Goal: Information Seeking & Learning: Learn about a topic

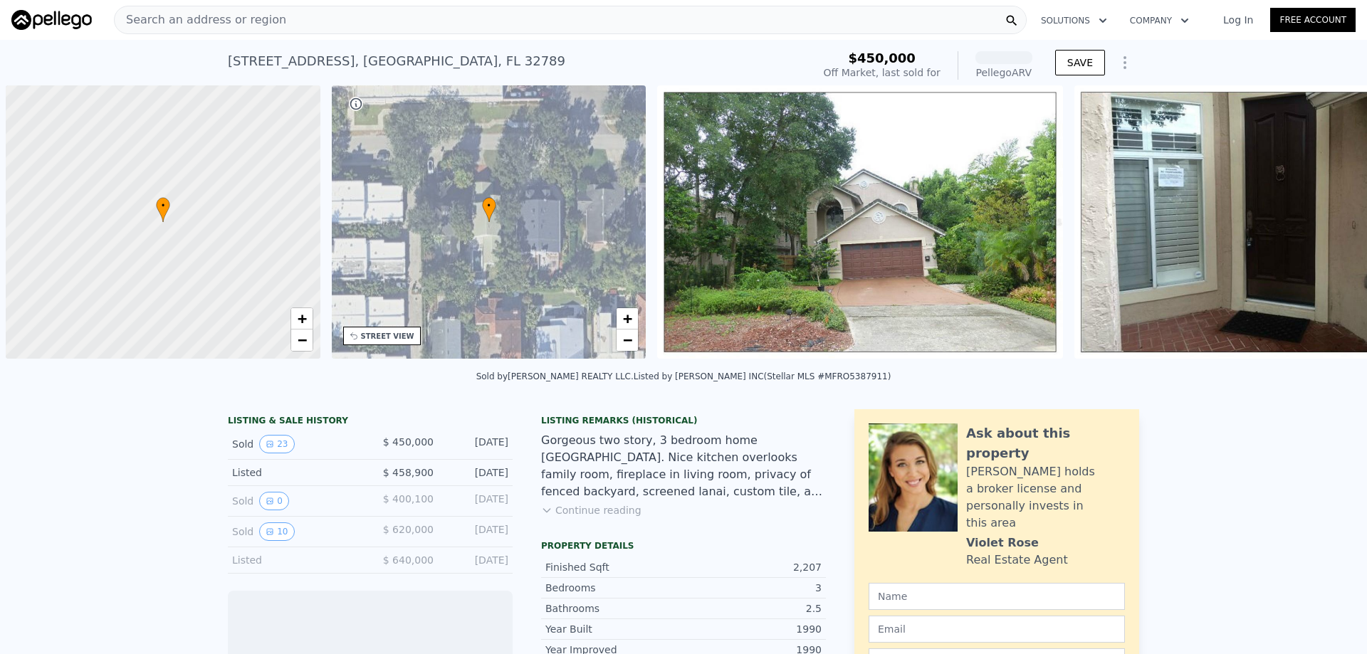
scroll to position [0, 6]
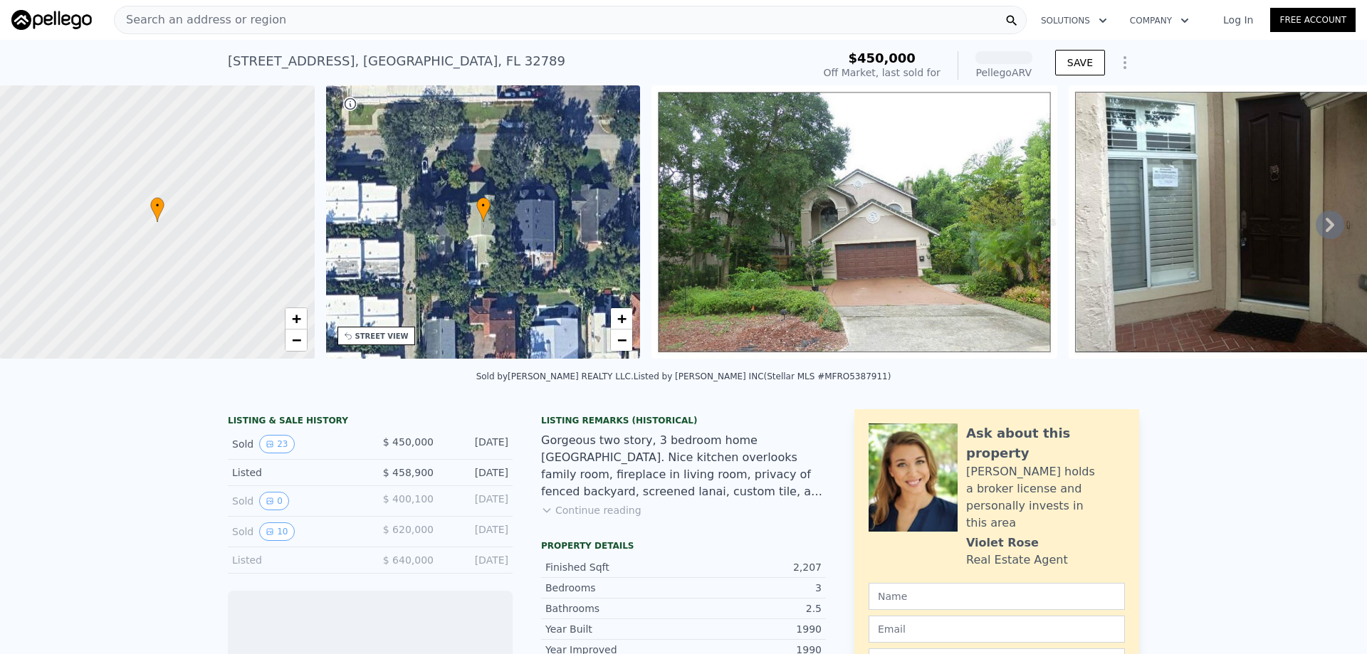
click at [221, 19] on span "Search an address or region" at bounding box center [201, 19] width 172 height 17
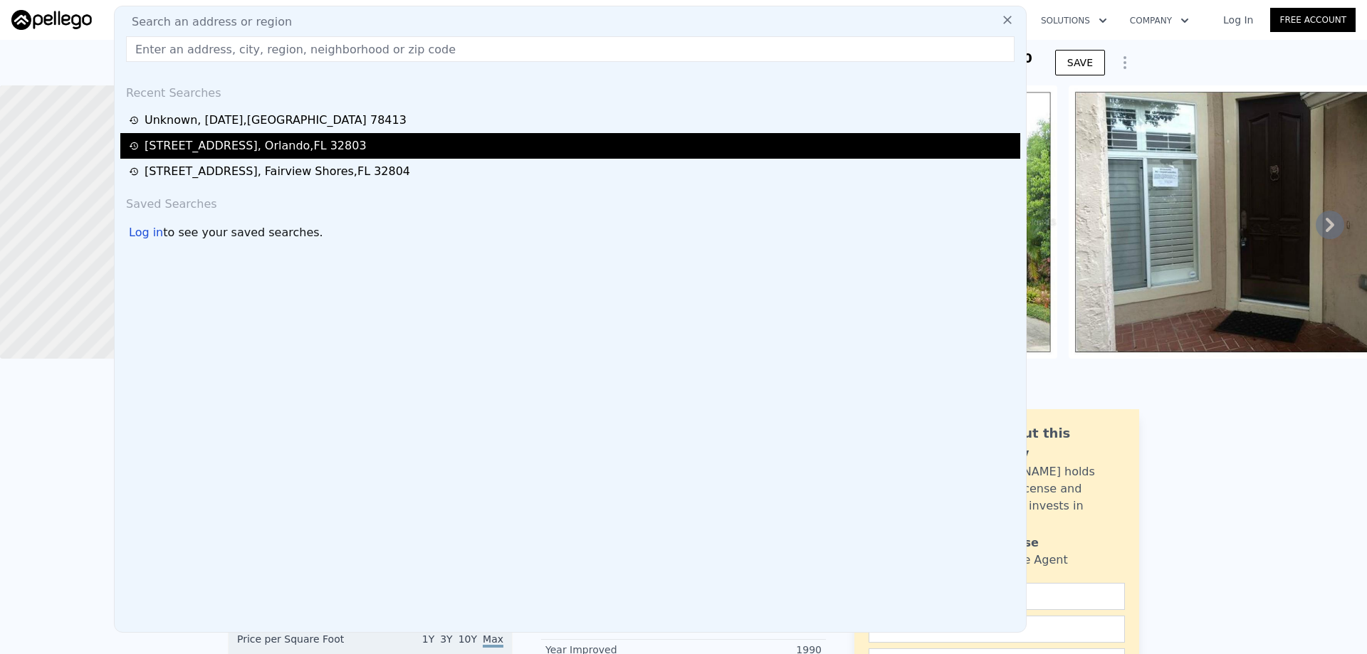
click at [200, 140] on div "[STREET_ADDRESS]" at bounding box center [570, 146] width 900 height 26
click at [199, 146] on div "[STREET_ADDRESS]" at bounding box center [255, 145] width 222 height 17
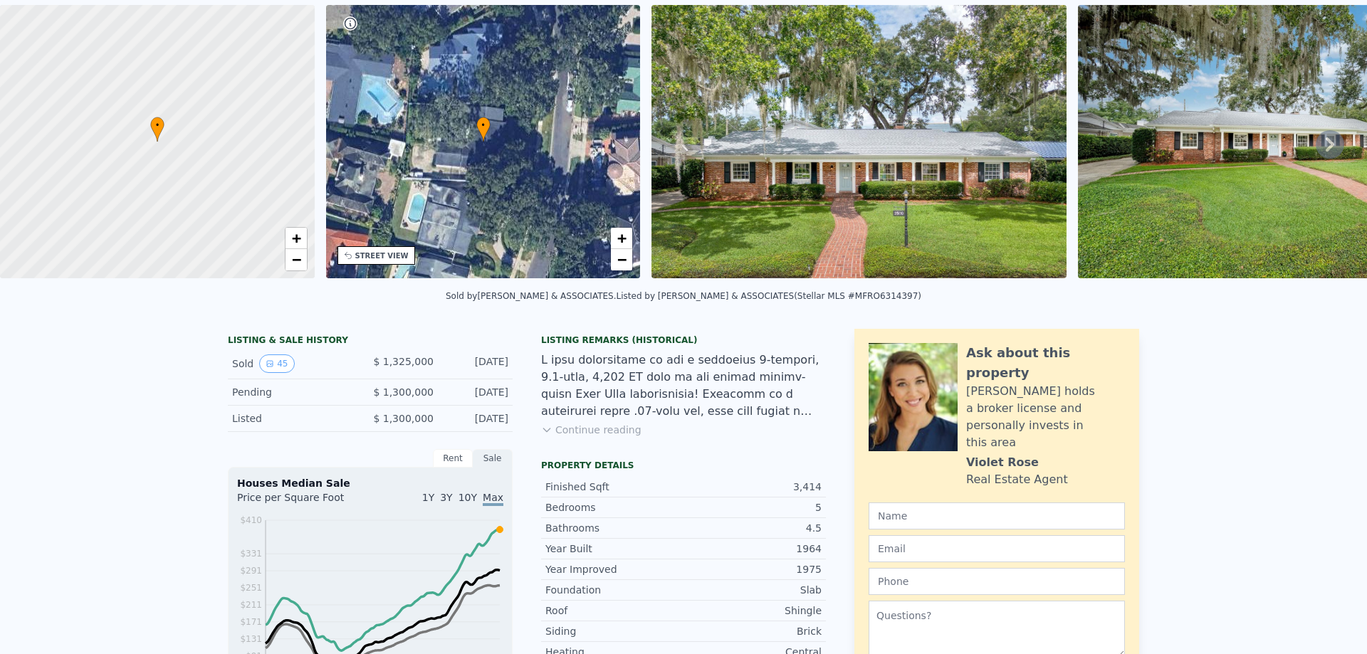
scroll to position [5, 0]
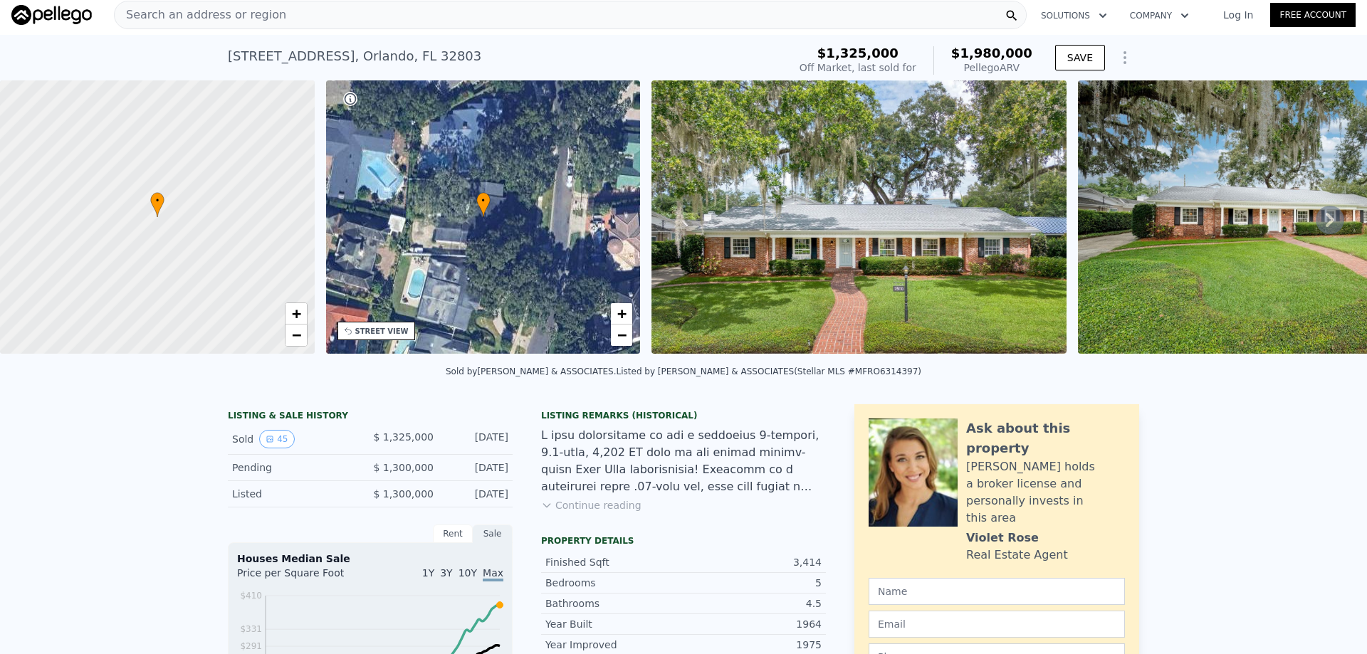
click at [293, 12] on div "Search an address or region" at bounding box center [570, 15] width 913 height 28
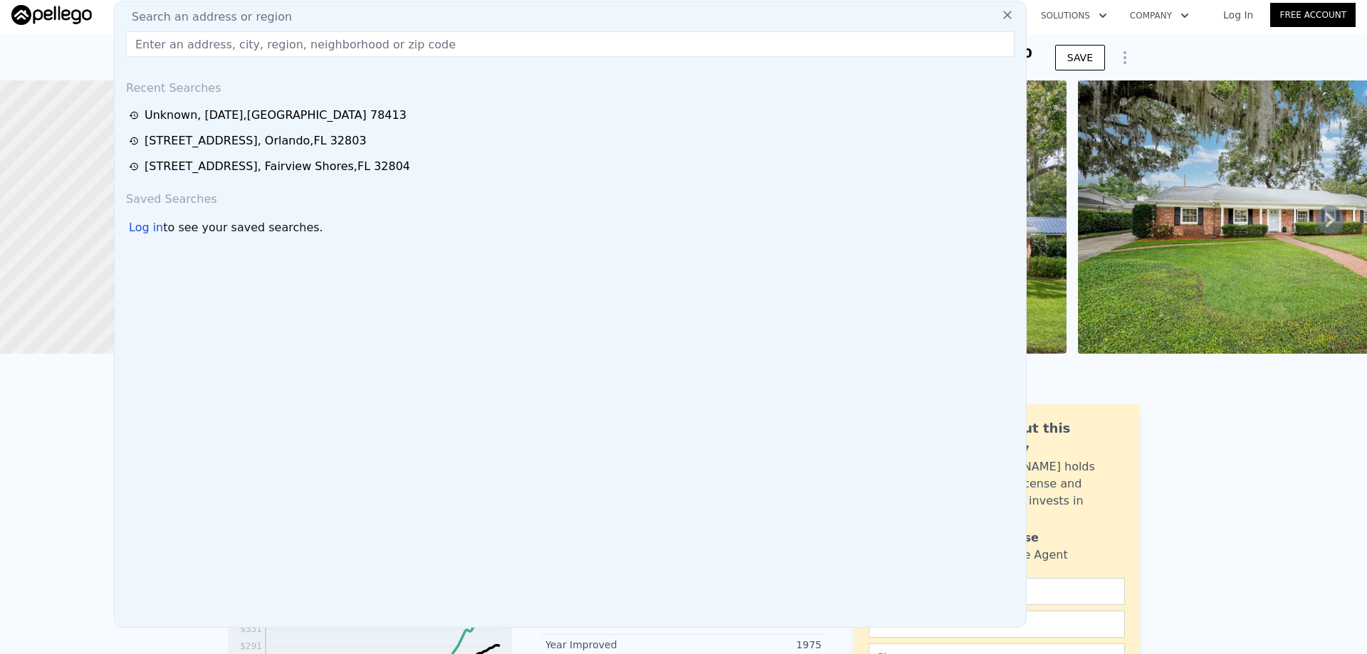
drag, startPoint x: 293, startPoint y: 12, endPoint x: 256, endPoint y: 48, distance: 51.3
paste input "[STREET_ADDRESS]"
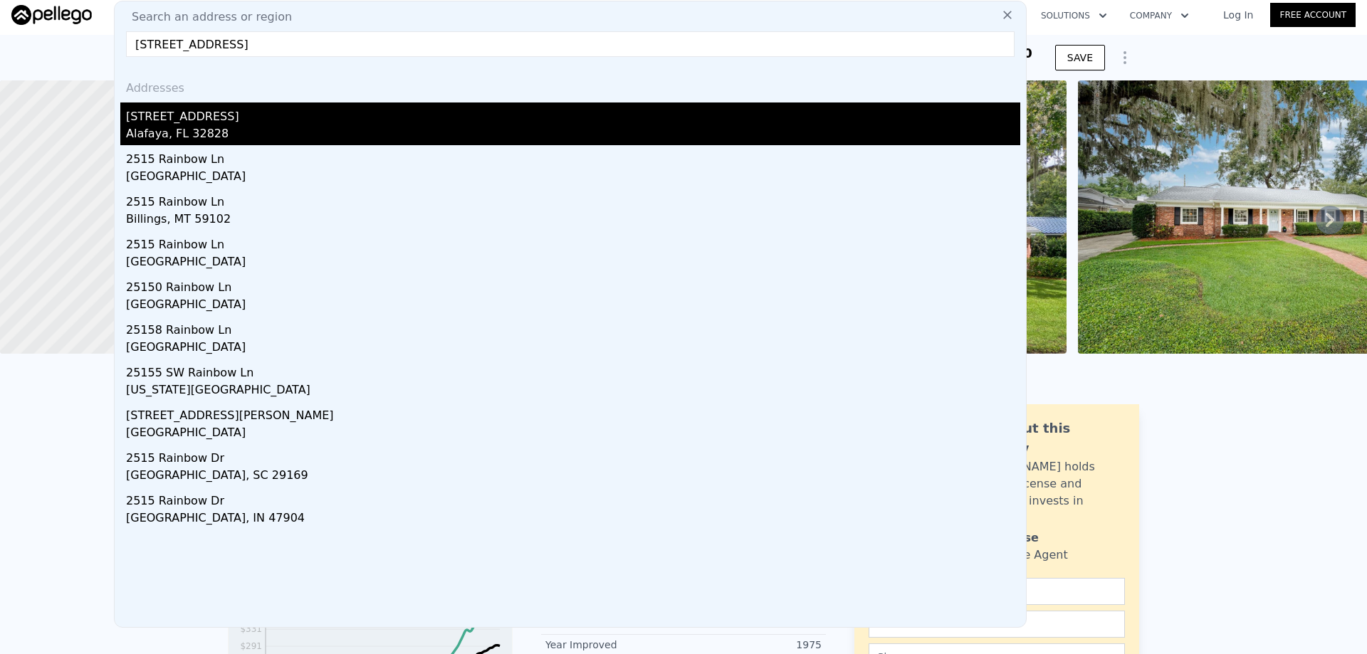
type input "[STREET_ADDRESS]"
click at [297, 140] on div "Alafaya, FL 32828" at bounding box center [573, 135] width 894 height 20
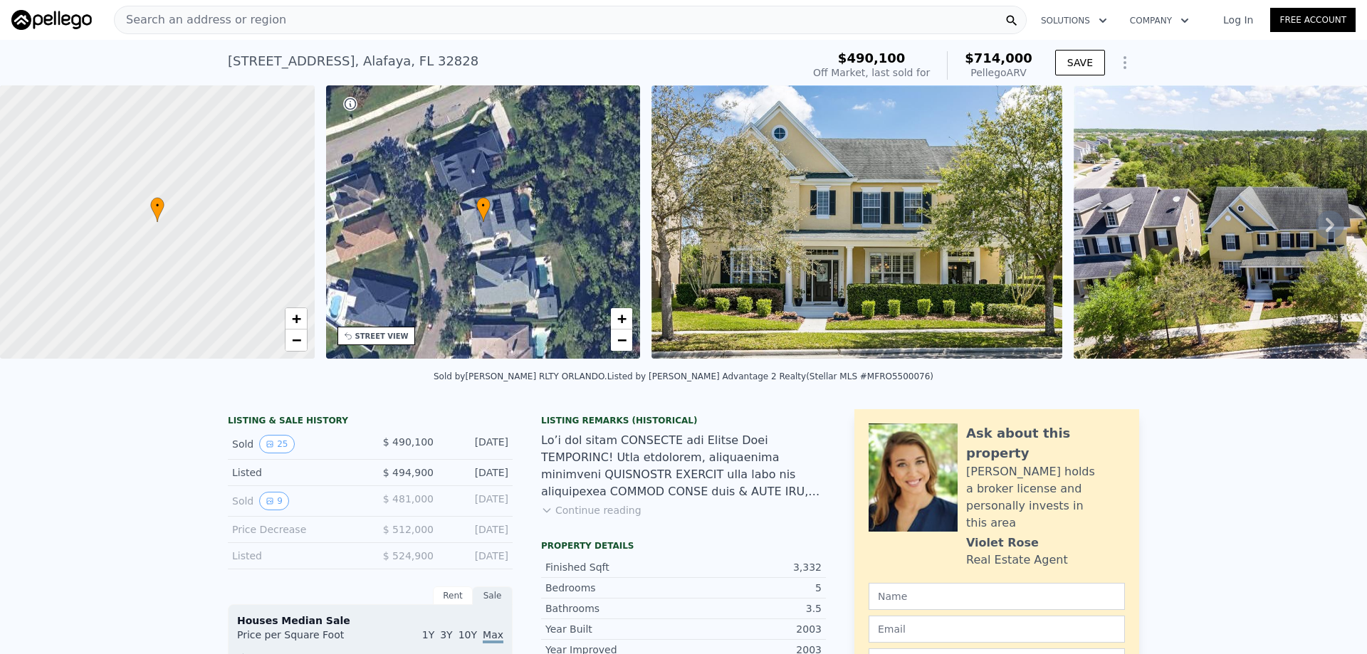
click at [1318, 221] on icon at bounding box center [1329, 225] width 28 height 28
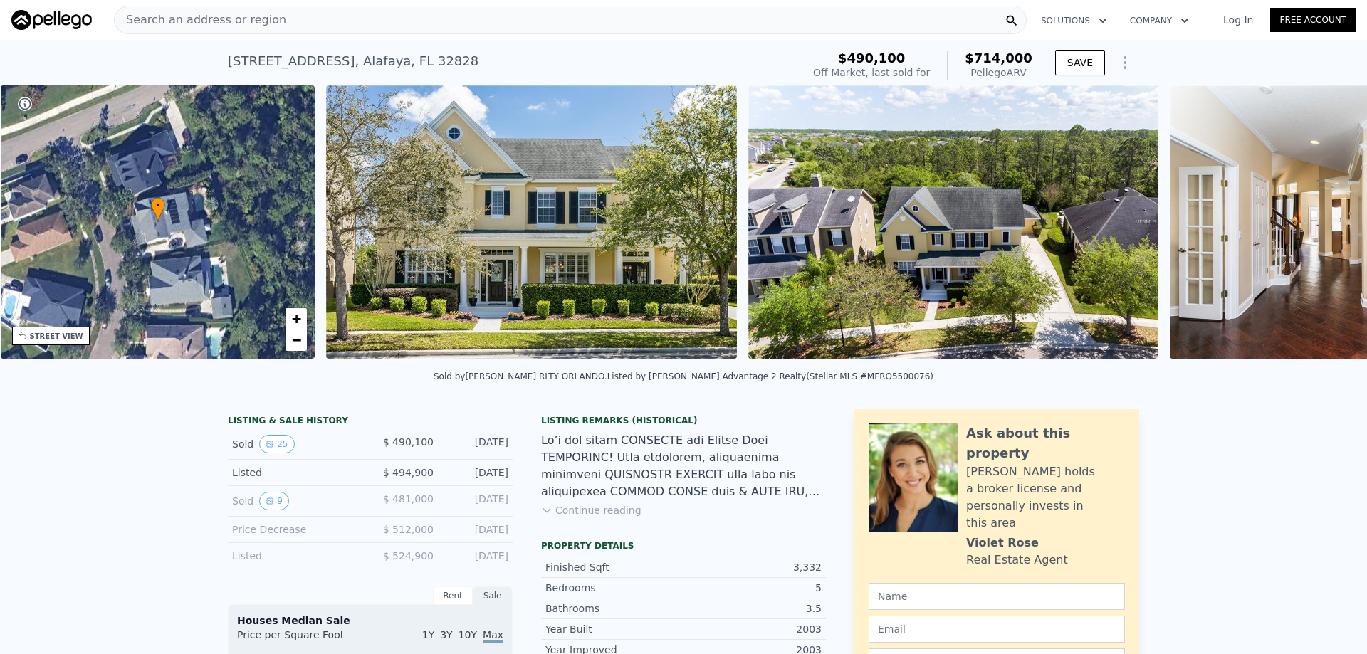
scroll to position [0, 332]
click at [1318, 221] on div "• + − • + − STREET VIEW Loading... SATELLITE VIEW" at bounding box center [683, 224] width 1367 height 278
click at [1325, 227] on icon at bounding box center [1329, 225] width 9 height 14
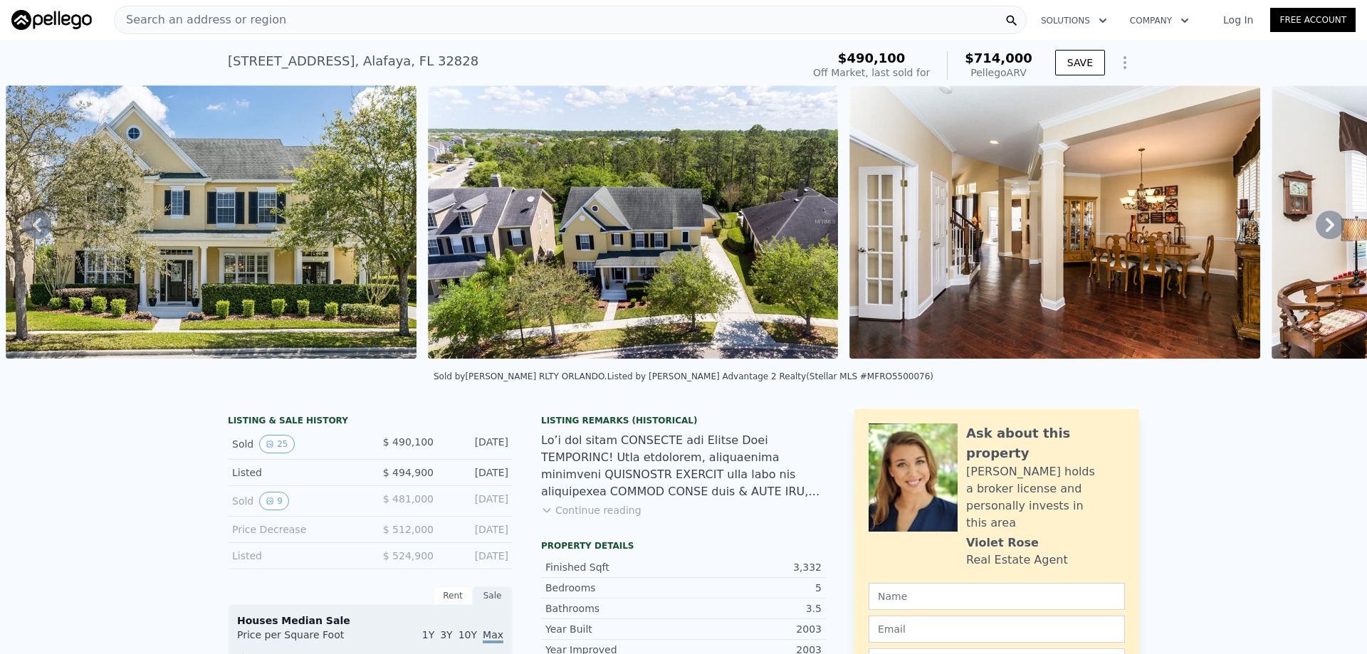
click at [1325, 227] on icon at bounding box center [1329, 225] width 9 height 14
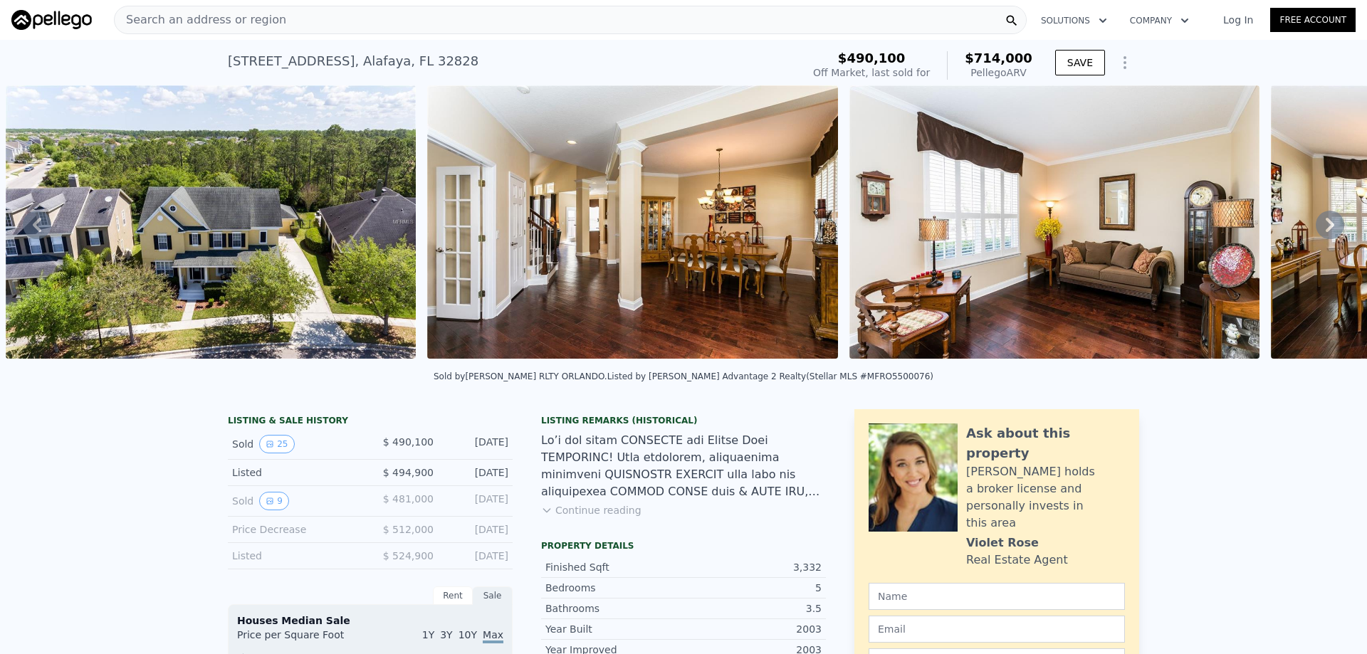
click at [1325, 227] on icon at bounding box center [1329, 225] width 9 height 14
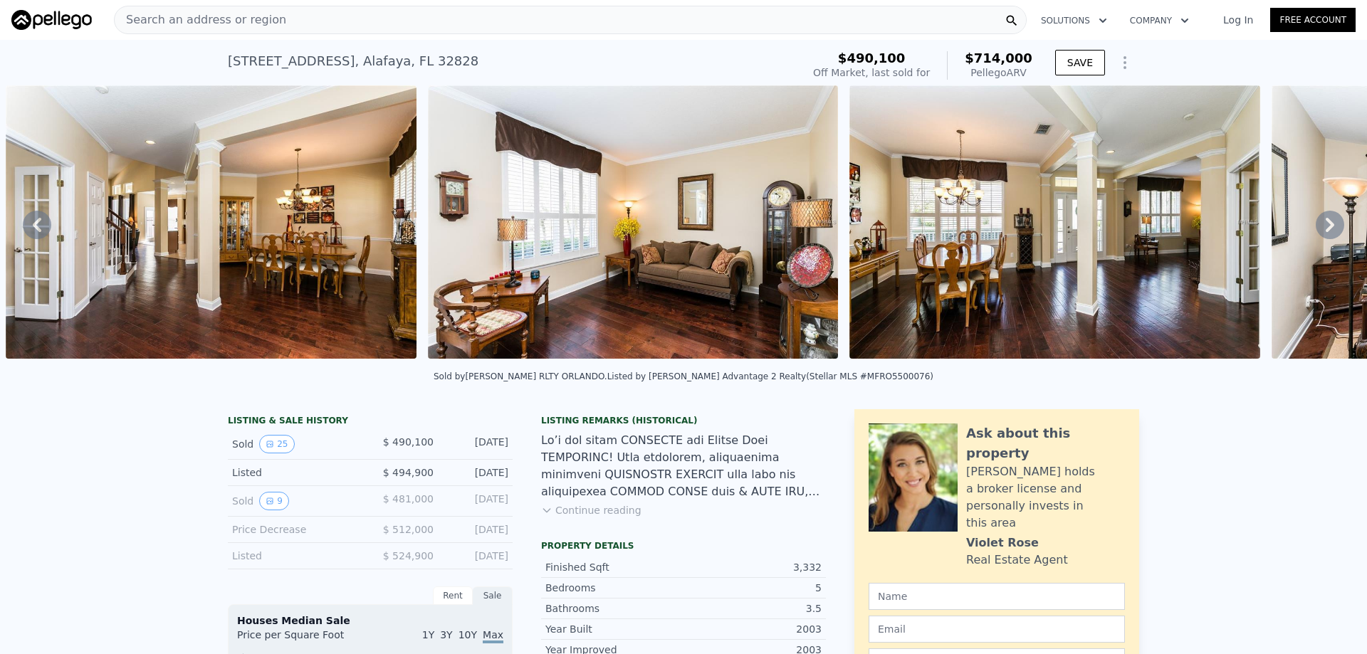
click at [1325, 227] on icon at bounding box center [1329, 225] width 9 height 14
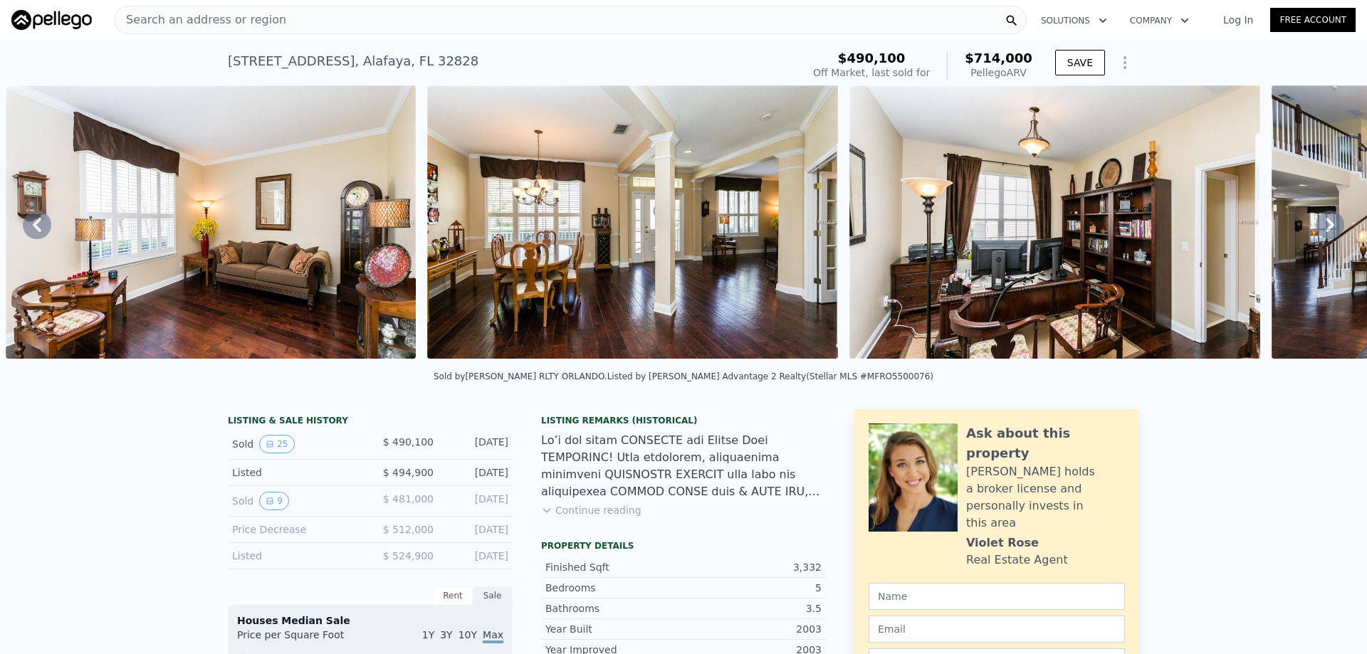
click at [1325, 227] on icon at bounding box center [1329, 225] width 9 height 14
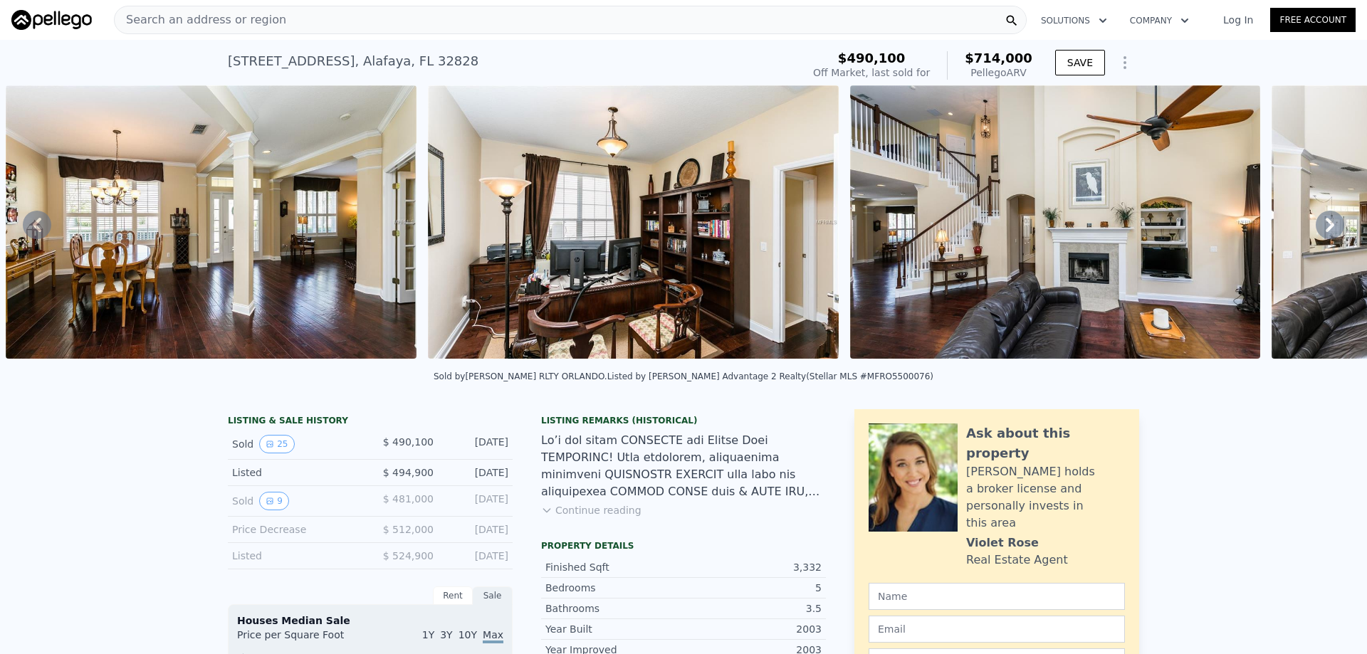
click at [1325, 227] on icon at bounding box center [1329, 225] width 9 height 14
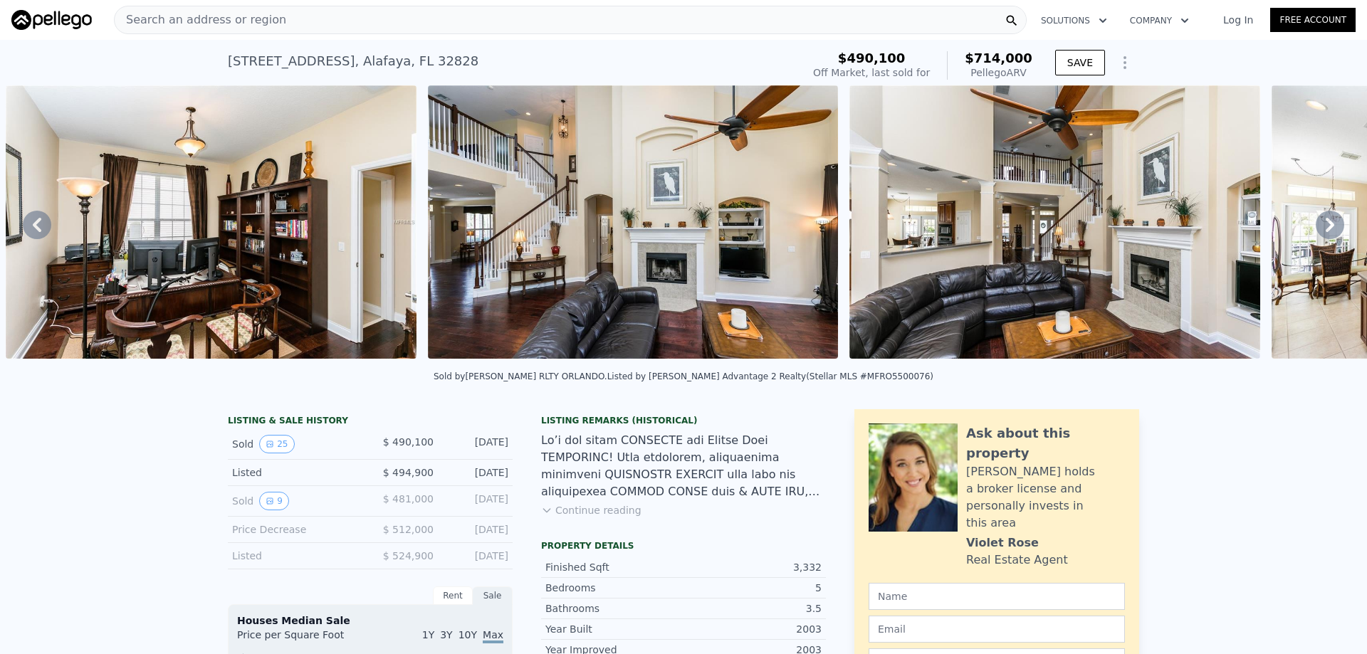
click at [1325, 227] on icon at bounding box center [1329, 225] width 9 height 14
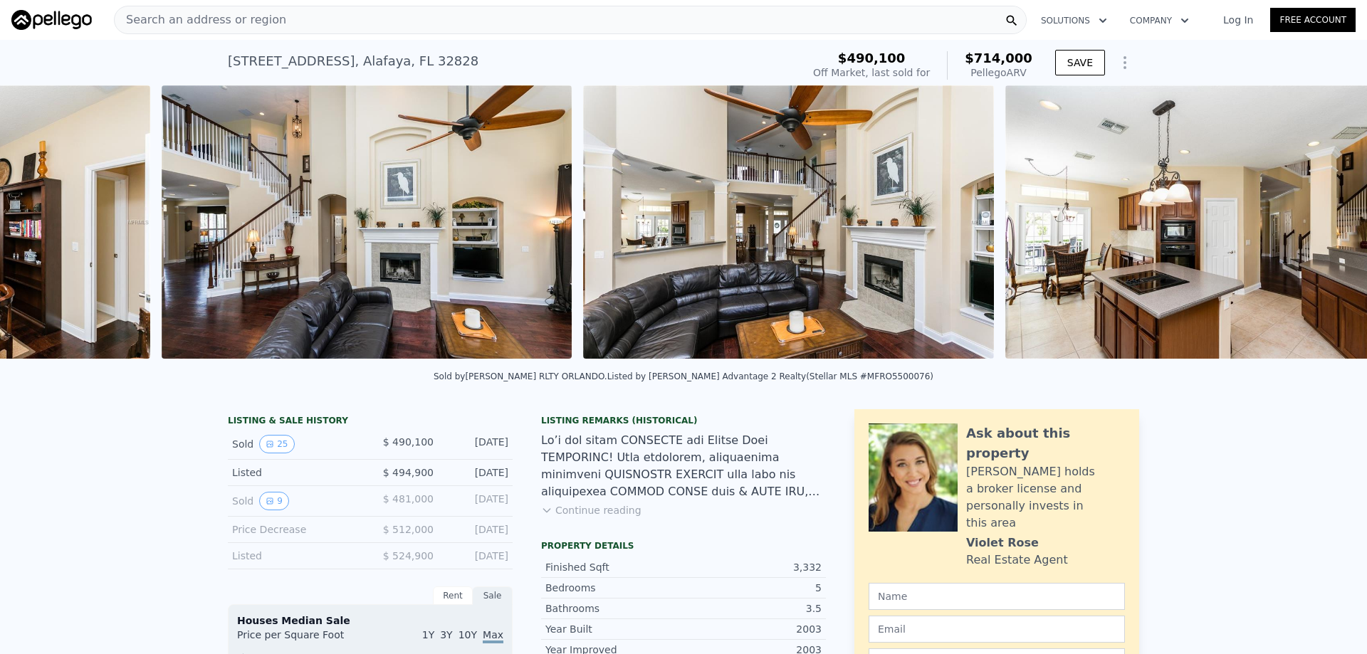
scroll to position [0, 3182]
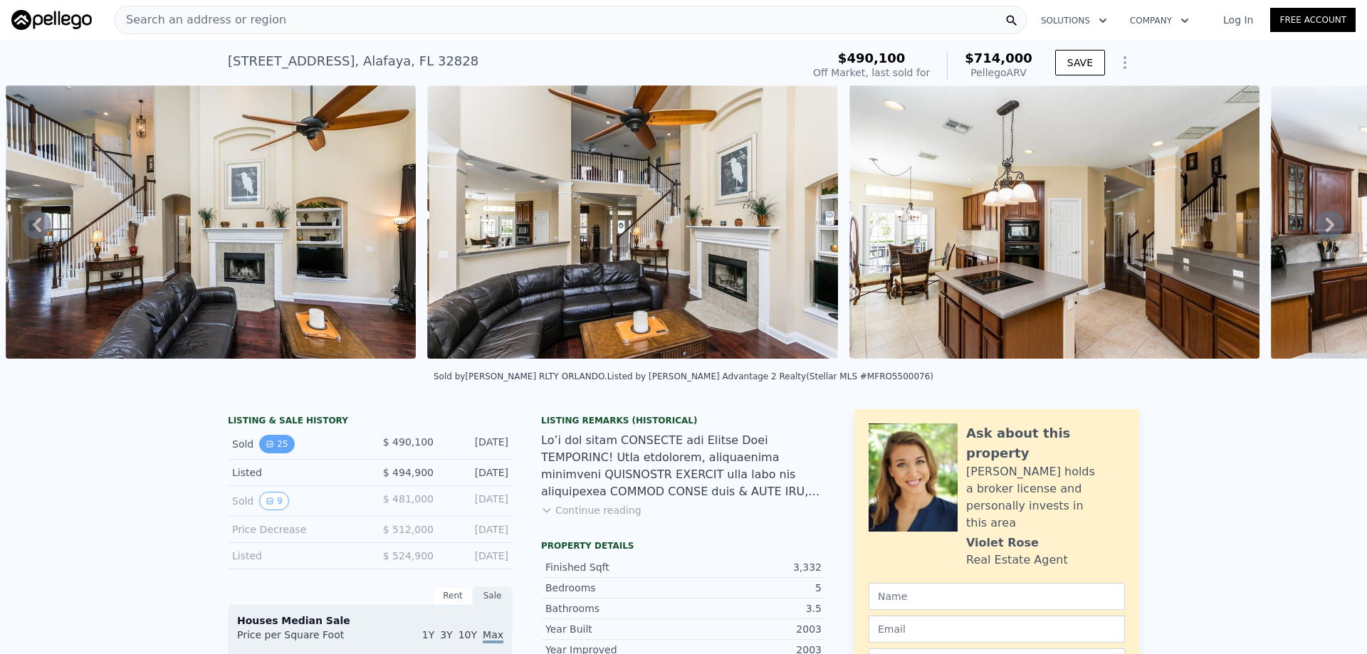
click at [280, 452] on button "25" at bounding box center [276, 444] width 35 height 19
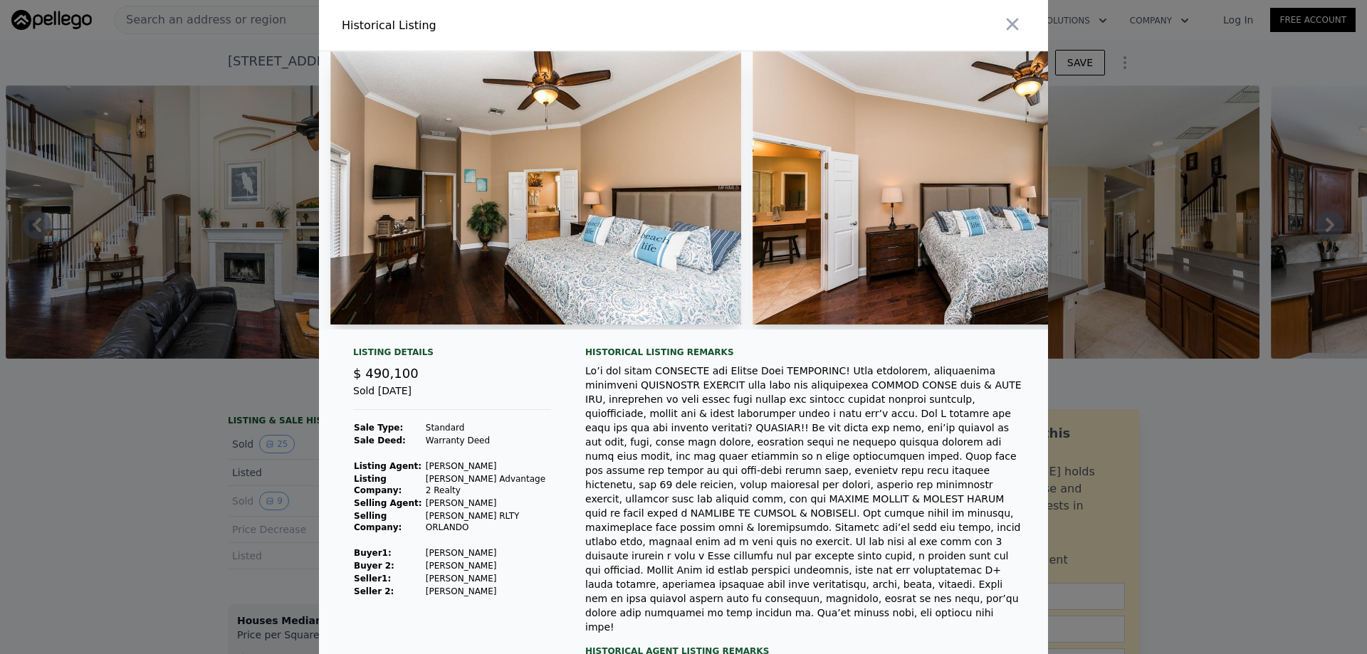
click at [1152, 40] on div at bounding box center [683, 327] width 1367 height 654
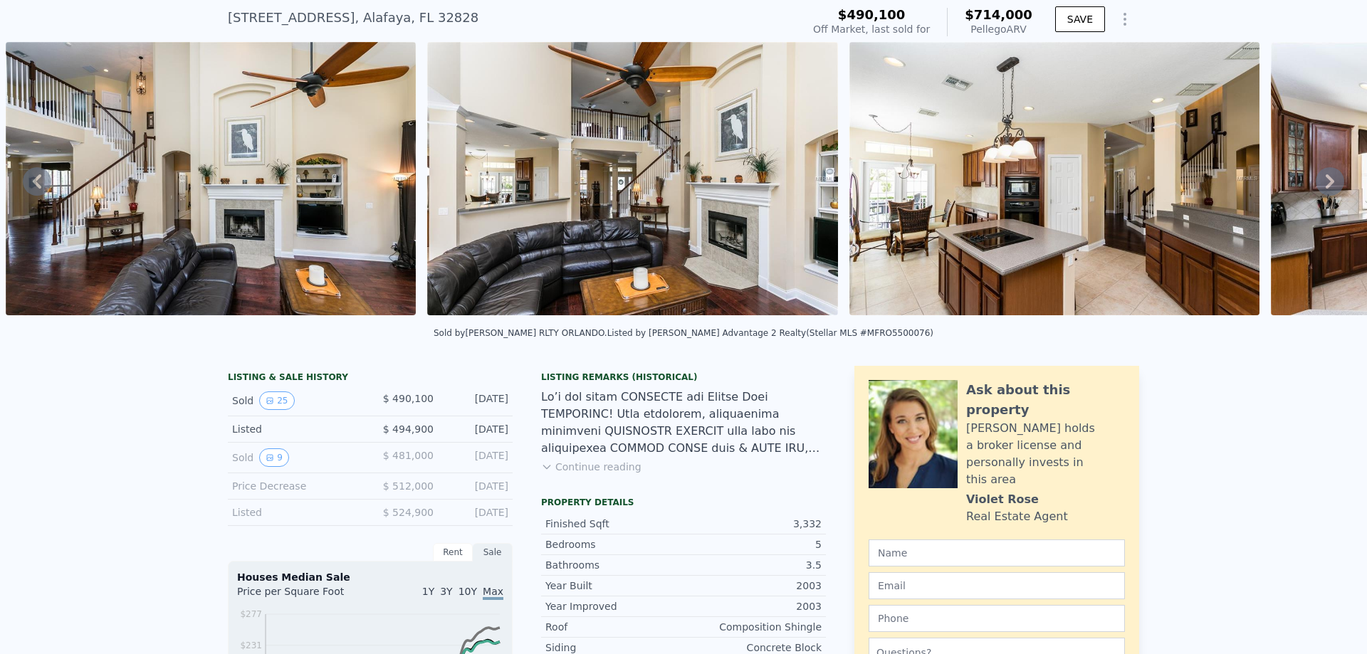
scroll to position [5, 0]
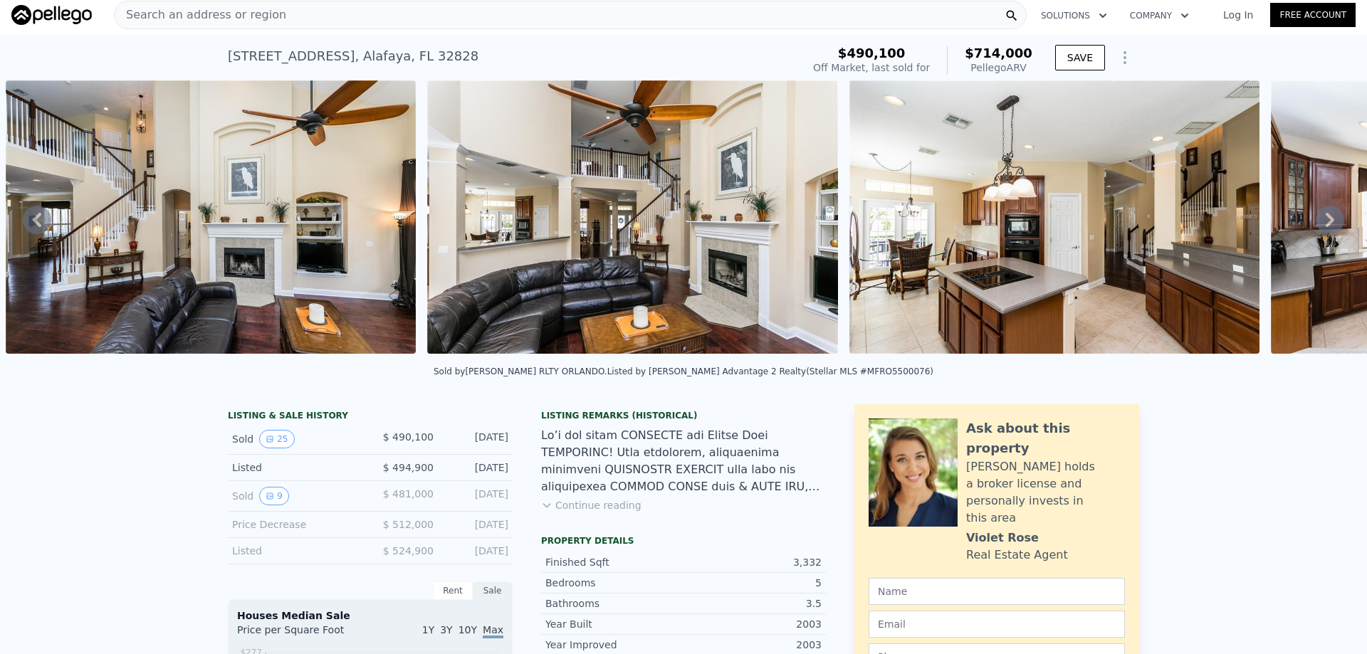
click at [685, 223] on img at bounding box center [632, 216] width 411 height 273
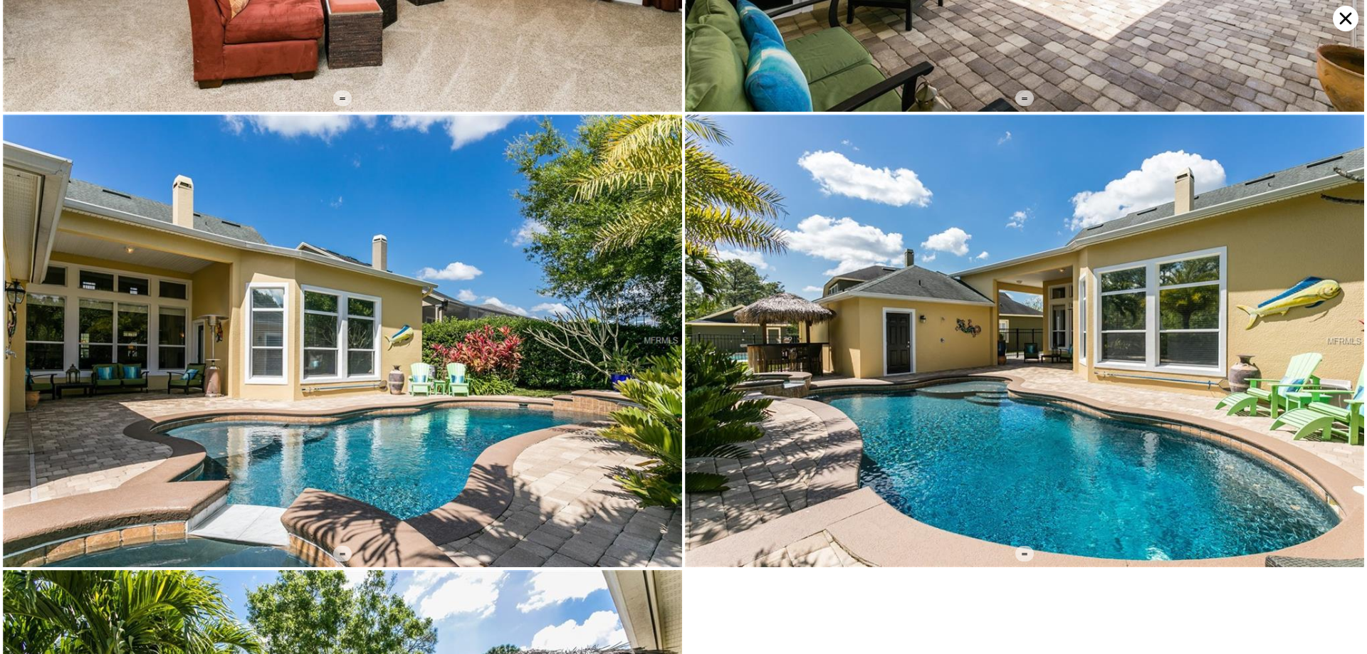
scroll to position [4516, 0]
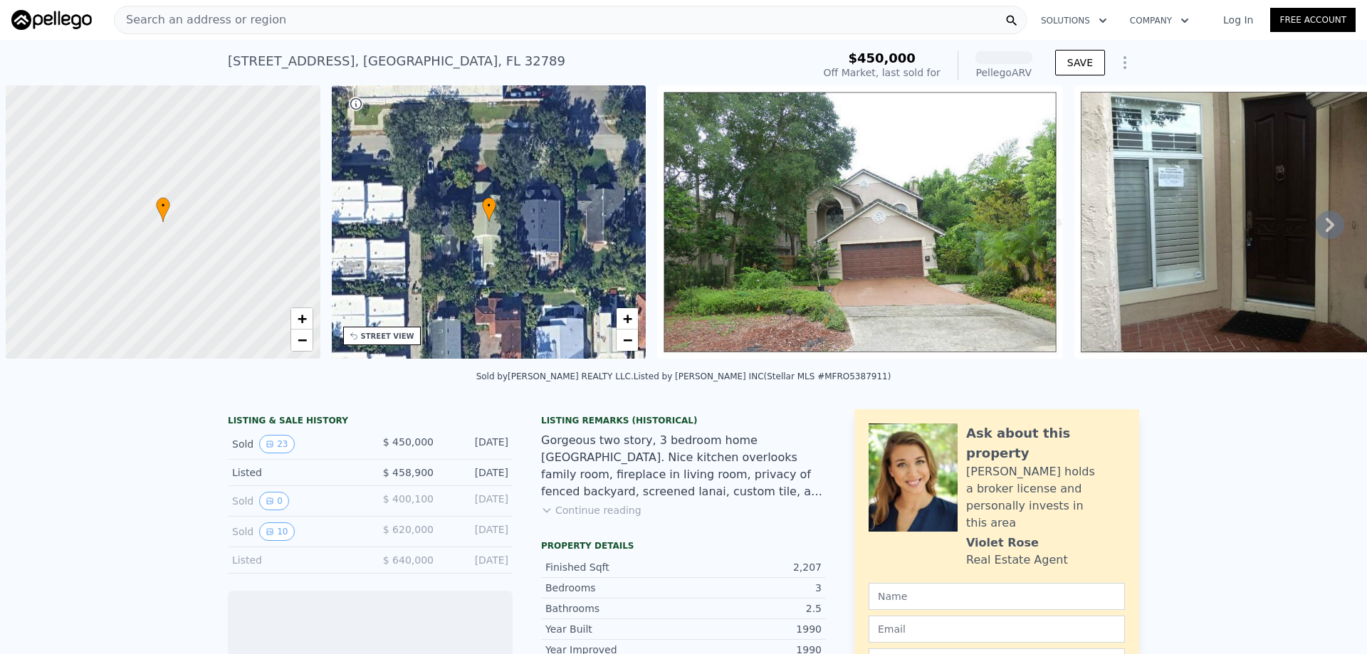
scroll to position [0, 6]
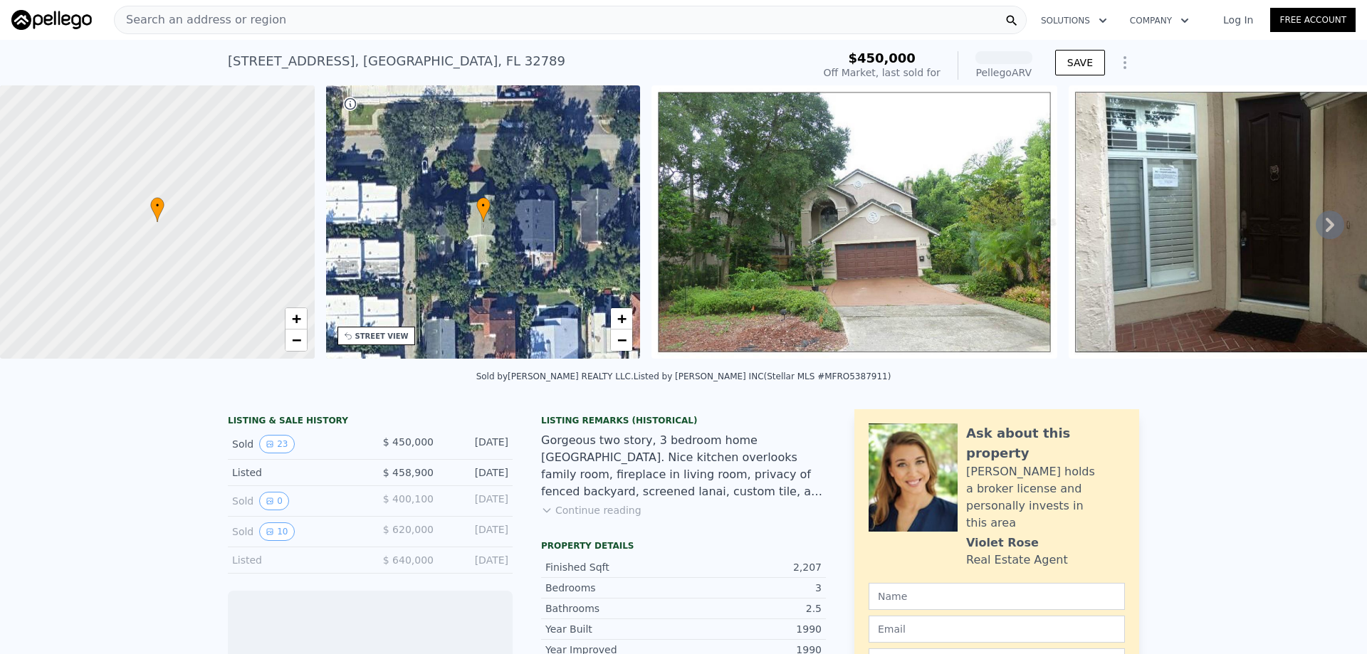
click at [258, 25] on span "Search an address or region" at bounding box center [201, 19] width 172 height 17
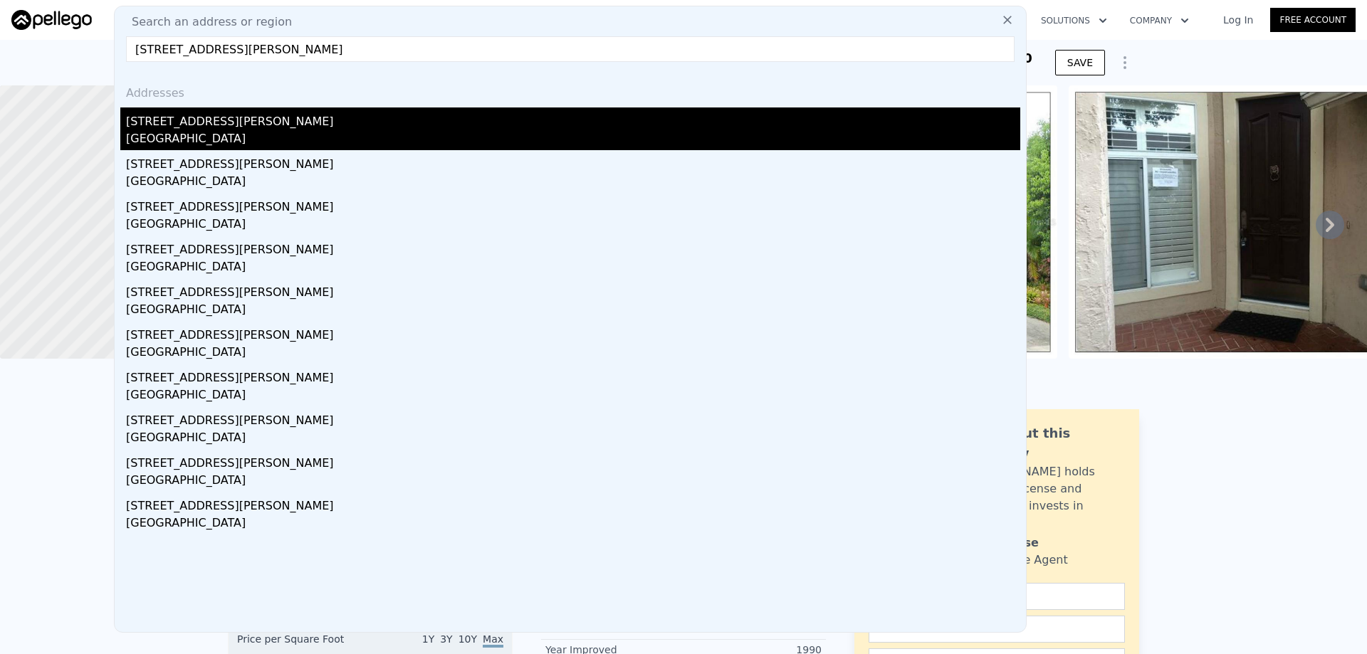
type input "1420 Palmer Ave, Winter Park, FL 32789"
click at [162, 131] on div "Winter Park, FL 32789" at bounding box center [573, 140] width 894 height 20
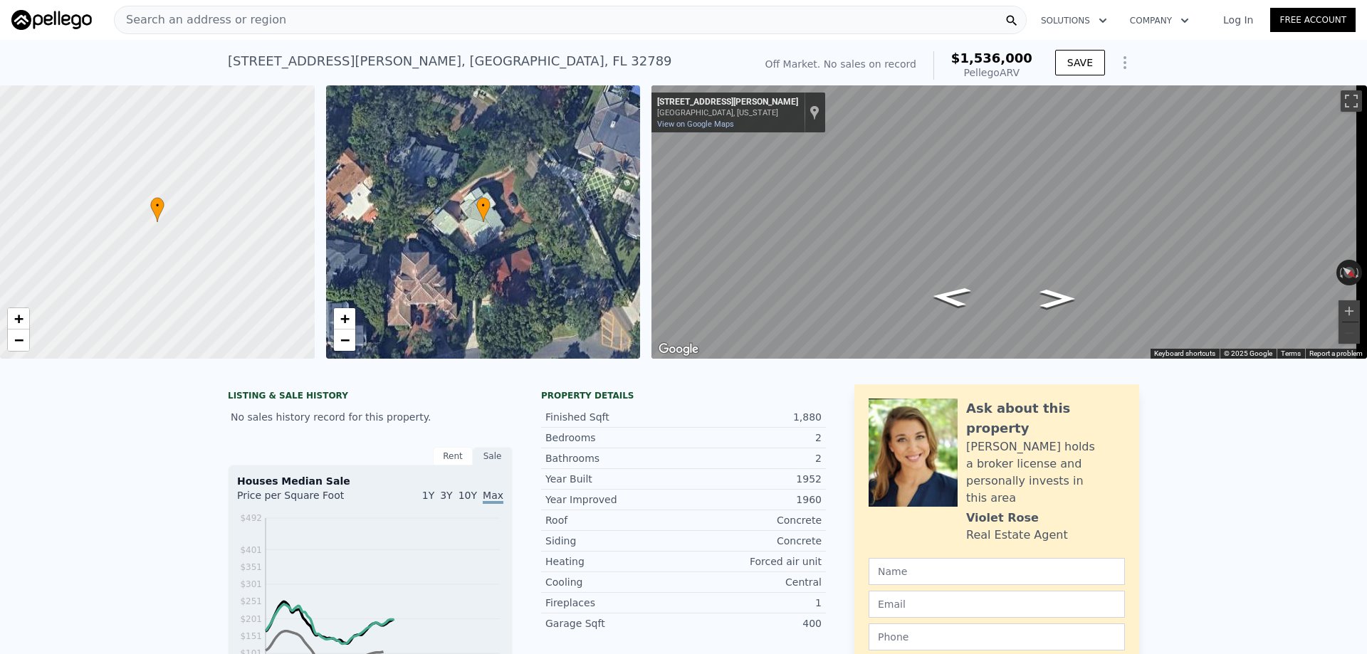
click at [272, 14] on div "Search an address or region" at bounding box center [570, 20] width 913 height 28
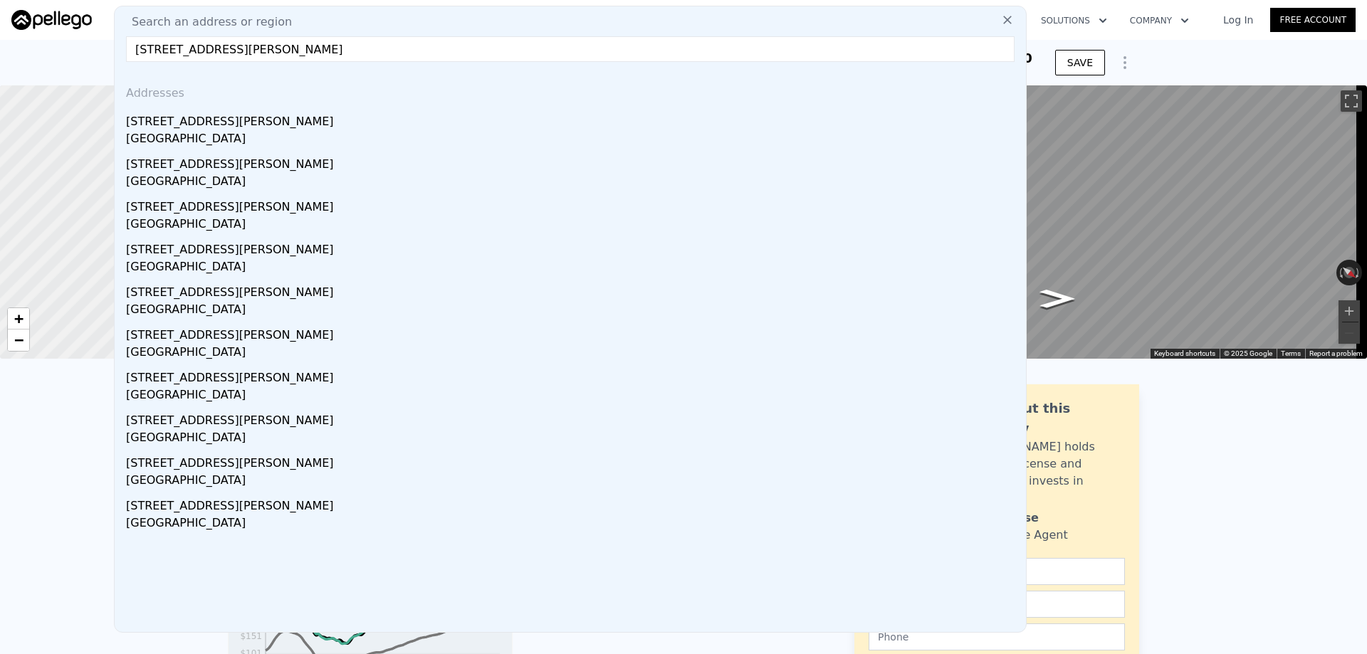
drag, startPoint x: 296, startPoint y: 48, endPoint x: 480, endPoint y: 78, distance: 186.8
click at [480, 78] on div "Search an address or region 1420 Palmer Ave, Winter Park, FL 32789 Addresses 98…" at bounding box center [570, 319] width 913 height 627
click at [221, 52] on input "1420 Palmer Ave, Winter Park" at bounding box center [570, 49] width 888 height 26
drag, startPoint x: 305, startPoint y: 53, endPoint x: 228, endPoint y: 59, distance: 77.1
click at [228, 59] on input "1420 Palmer Ave Winter Park" at bounding box center [570, 49] width 888 height 26
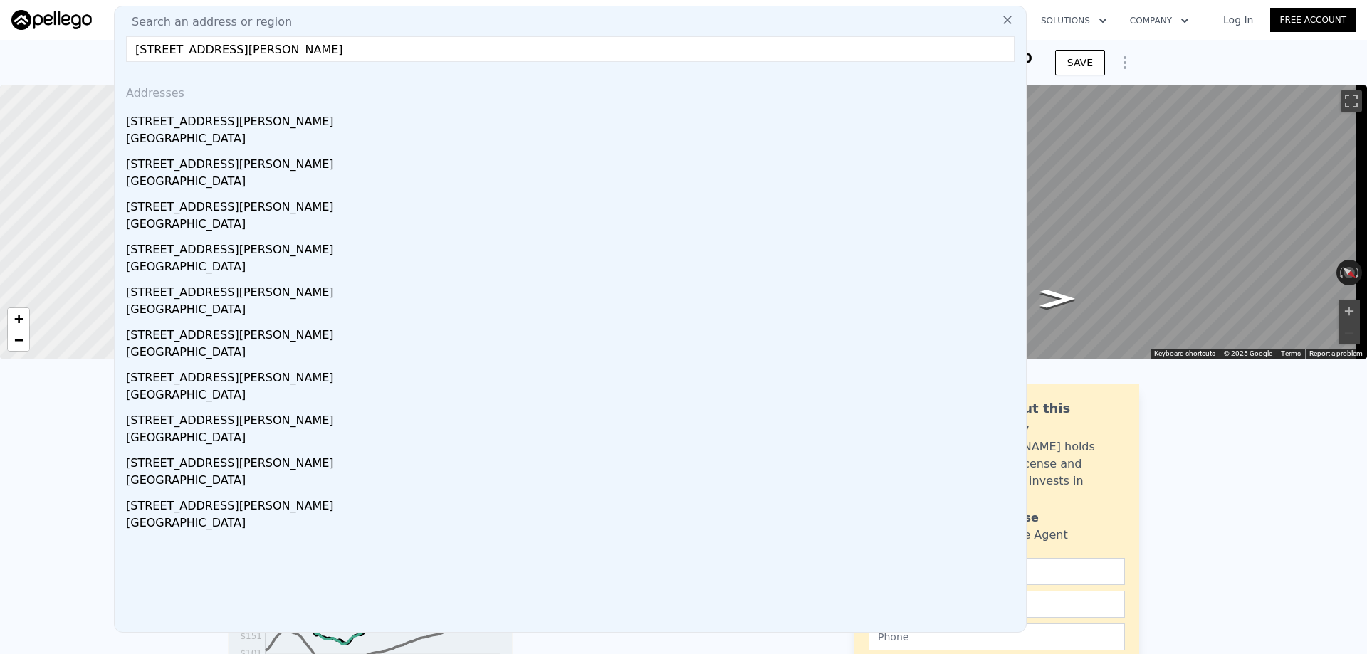
drag, startPoint x: 136, startPoint y: 48, endPoint x: 557, endPoint y: 32, distance: 421.0
click at [557, 32] on div "Search an address or region 1420 Palmer Ave winter park Addresses 1832 Palmer A…" at bounding box center [570, 319] width 913 height 627
type input "1420 palmer ave winter park fl"
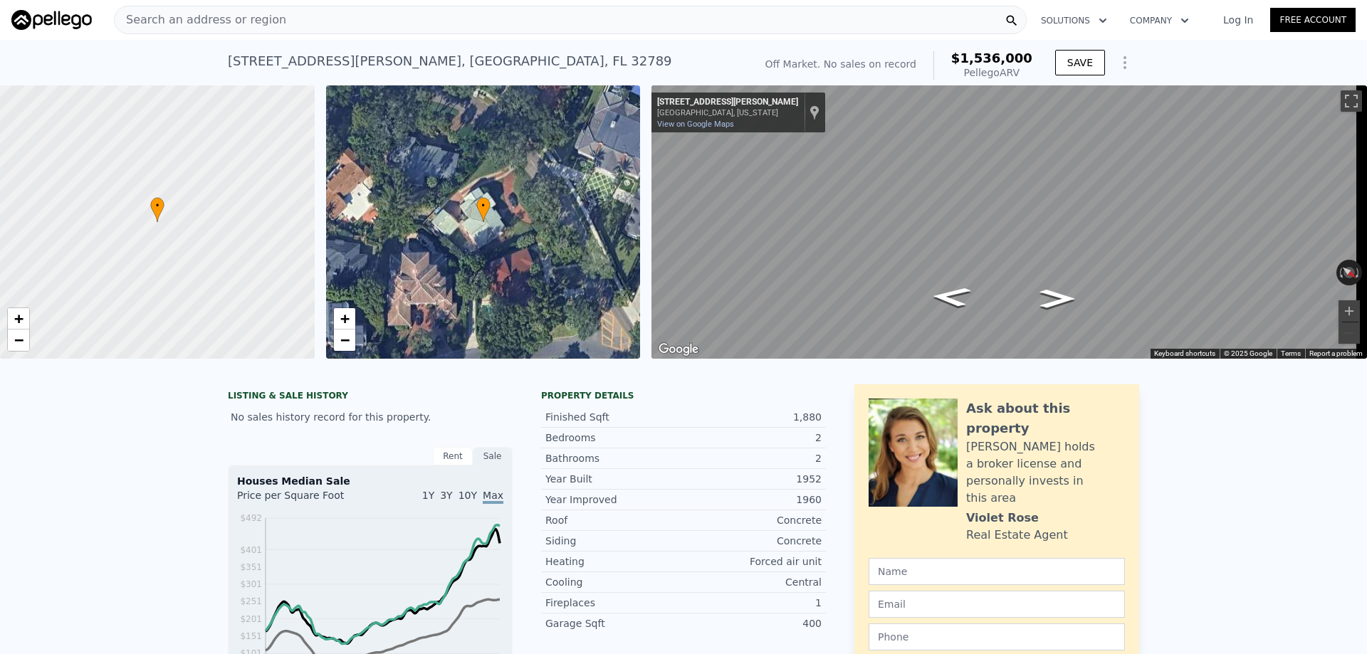
click at [186, 19] on span "Search an address or region" at bounding box center [201, 19] width 172 height 17
